Goal: Browse casually

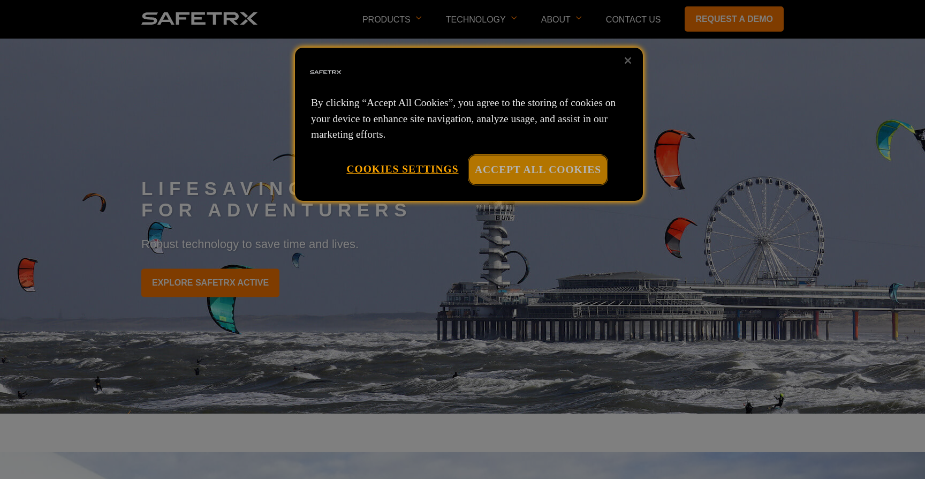
click at [567, 167] on button "Accept All Cookies" at bounding box center [538, 169] width 138 height 28
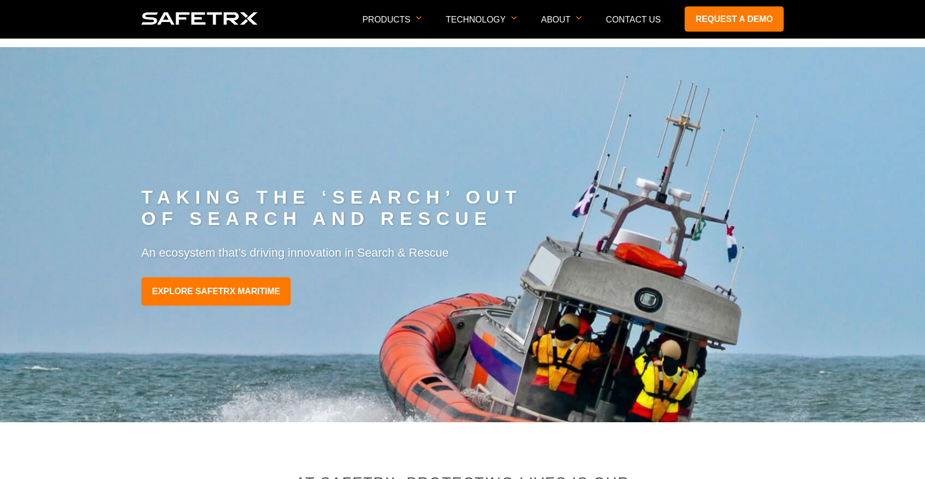
scroll to position [1146, 0]
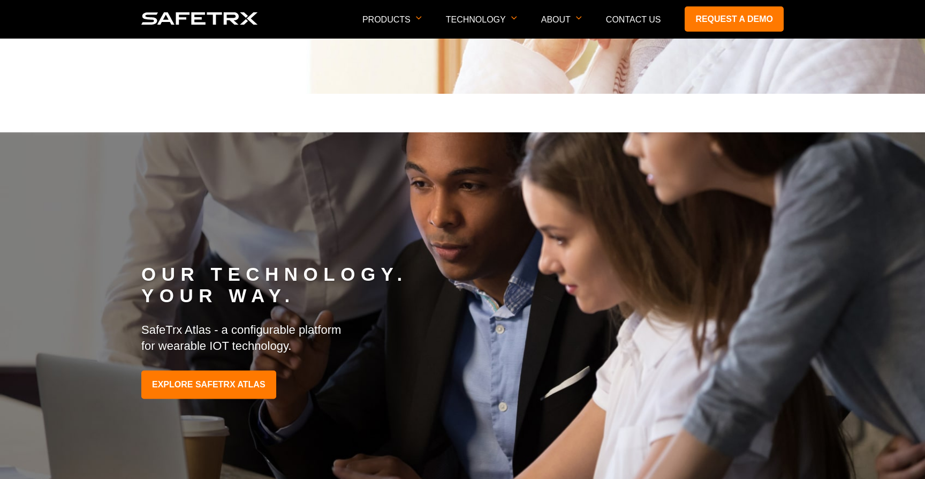
click at [215, 13] on img at bounding box center [199, 18] width 117 height 12
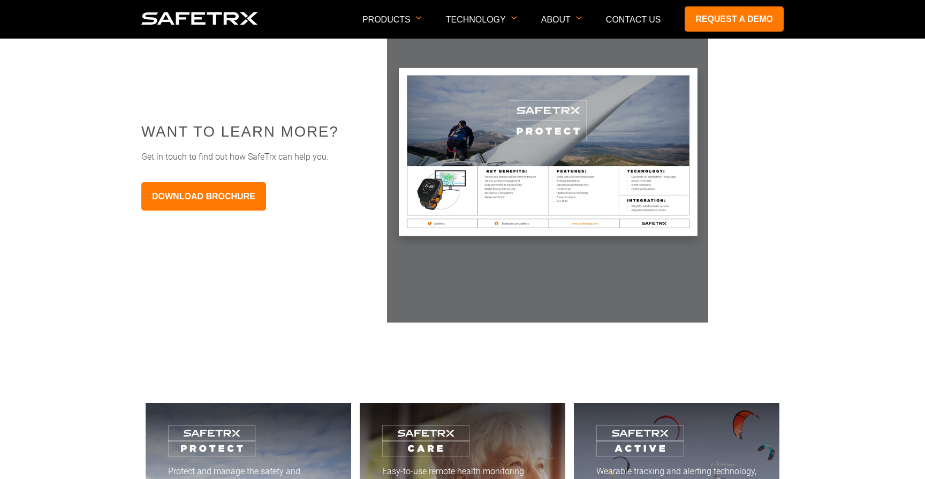
scroll to position [5569, 0]
